Goal: Information Seeking & Learning: Learn about a topic

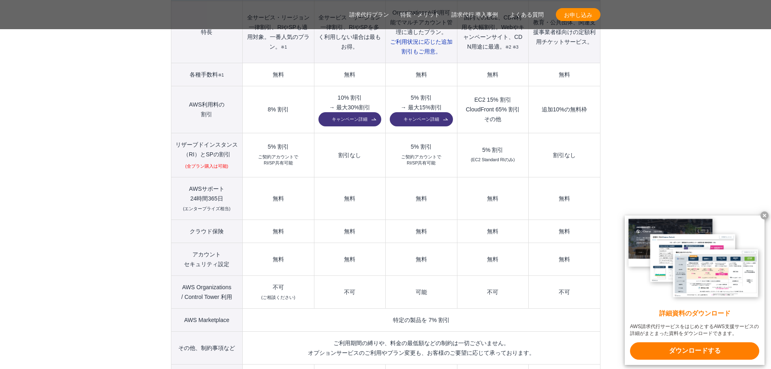
scroll to position [972, 0]
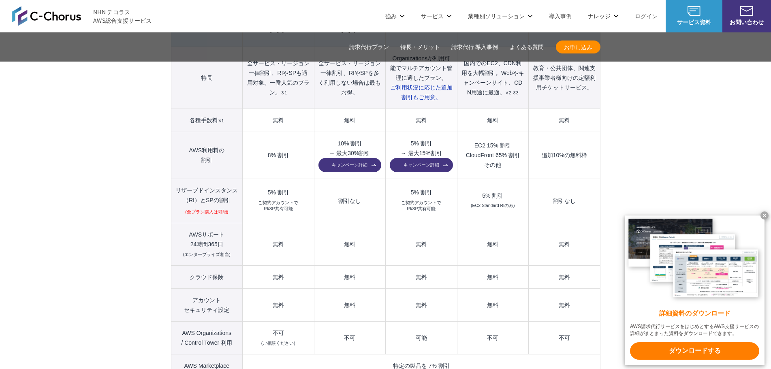
click at [347, 158] on link "キャンペーン詳細" at bounding box center [349, 165] width 63 height 14
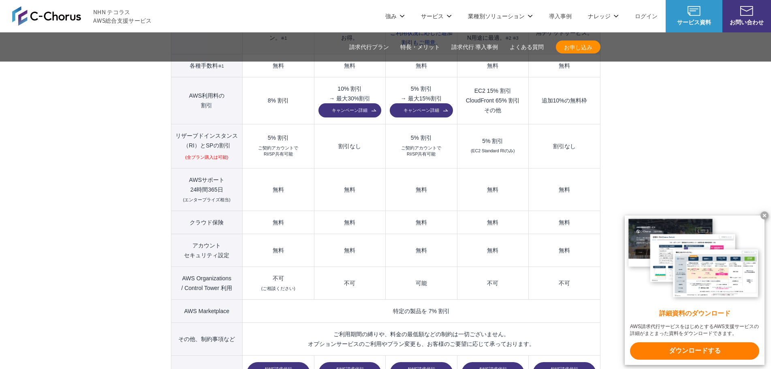
scroll to position [1013, 0]
